Goal: Communication & Community: Answer question/provide support

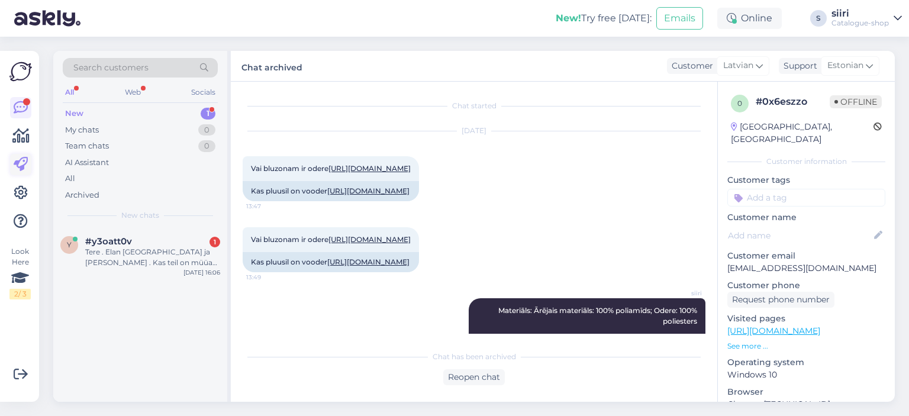
scroll to position [107, 0]
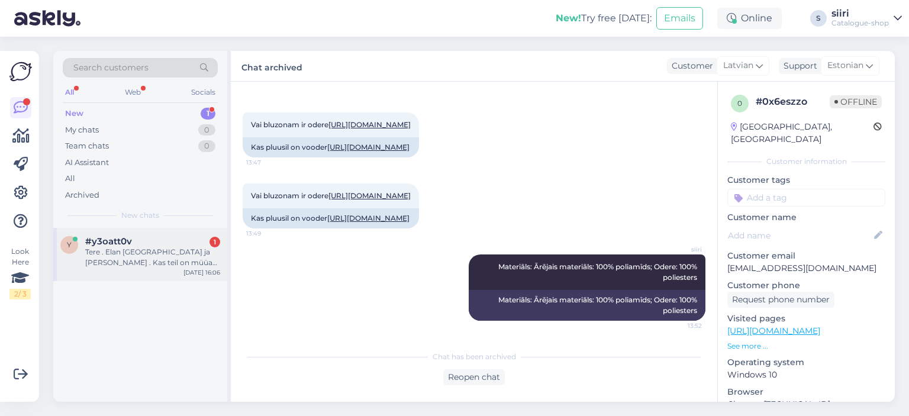
click at [127, 248] on div "Tere . Elan [GEOGRAPHIC_DATA] ja [PERSON_NAME] . Kas teil on müüa pikki kickpok…" at bounding box center [152, 257] width 135 height 21
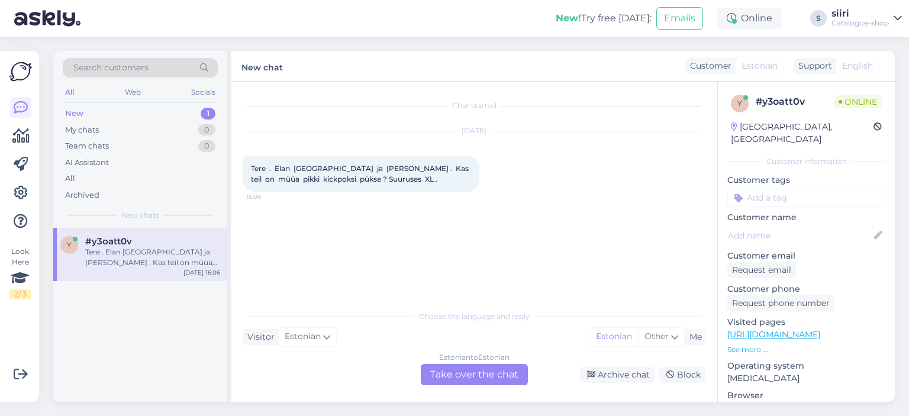
scroll to position [0, 0]
click at [476, 369] on div "Estonian to Estonian Take over the chat" at bounding box center [474, 374] width 107 height 21
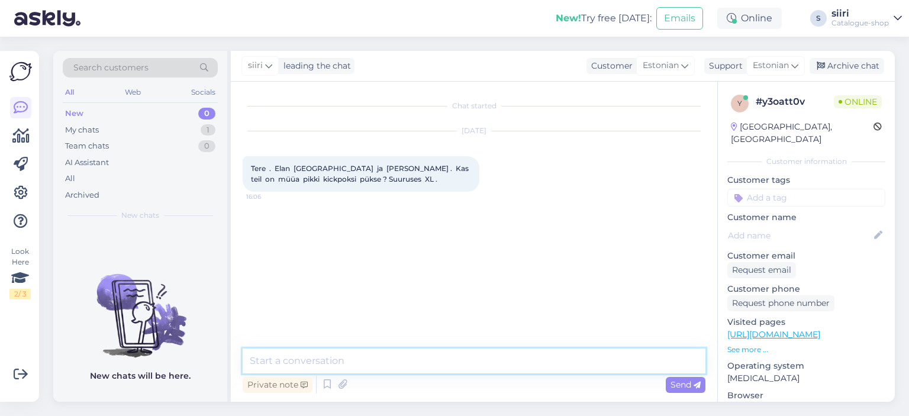
click at [272, 356] on textarea at bounding box center [474, 360] width 463 height 25
click at [295, 361] on textarea "Tere," at bounding box center [474, 360] width 463 height 25
click at [331, 357] on textarea "Tere, eraldi sellist riietust [PERSON_NAME] ole" at bounding box center [474, 360] width 463 height 25
click at [457, 361] on textarea "Tere, eraldi sellist vastavat riietust [PERSON_NAME] ole" at bounding box center [474, 360] width 463 height 25
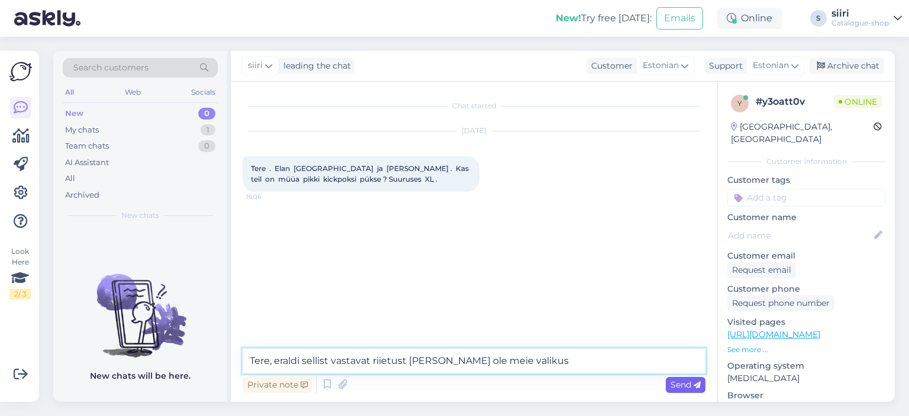
type textarea "Tere, eraldi sellist vastavat riietust [PERSON_NAME] ole meie valikus"
click at [682, 388] on span "Send" at bounding box center [685, 384] width 30 height 11
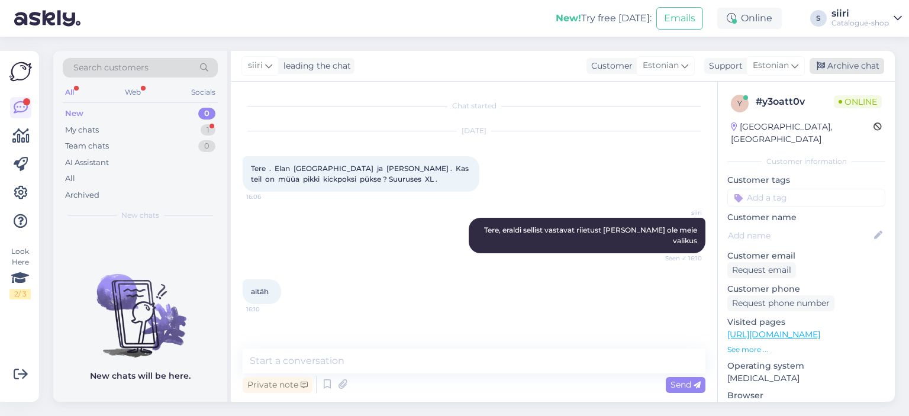
click at [851, 67] on div "Archive chat" at bounding box center [846, 66] width 75 height 16
